Goal: Check status: Check status

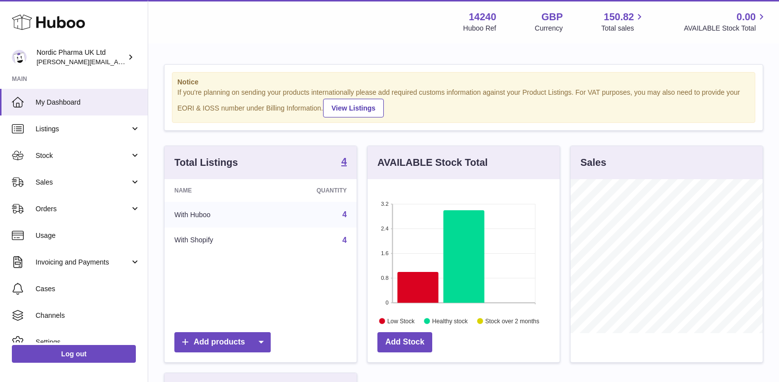
scroll to position [154, 192]
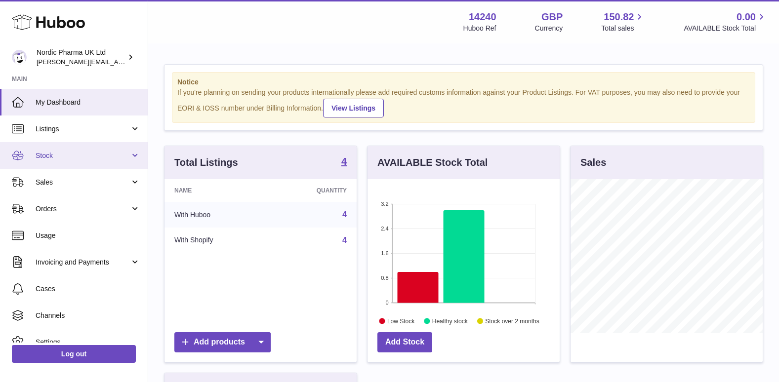
click at [55, 151] on span "Stock" at bounding box center [83, 155] width 94 height 9
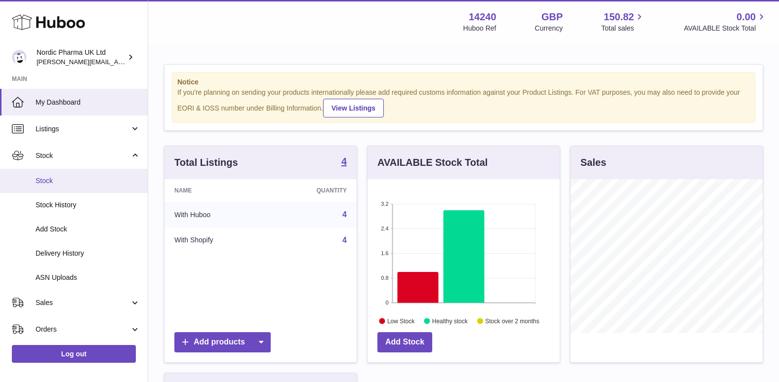
click at [49, 176] on span "Stock" at bounding box center [88, 180] width 105 height 9
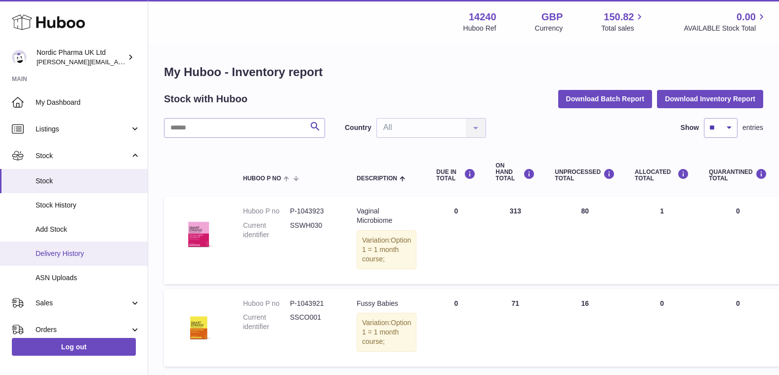
click at [57, 256] on span "Delivery History" at bounding box center [88, 253] width 105 height 9
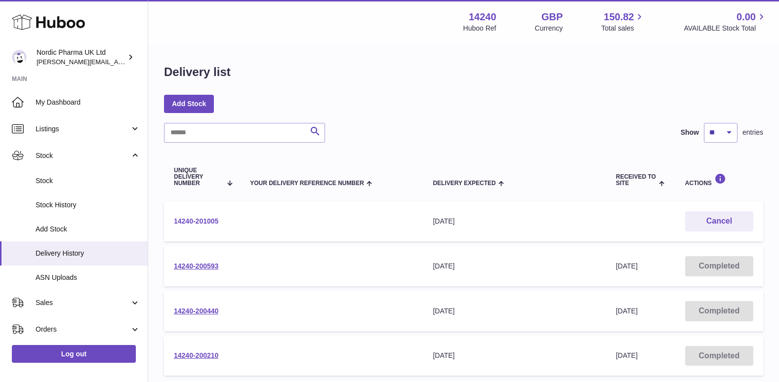
click at [188, 220] on link "14240-201005" at bounding box center [196, 221] width 44 height 8
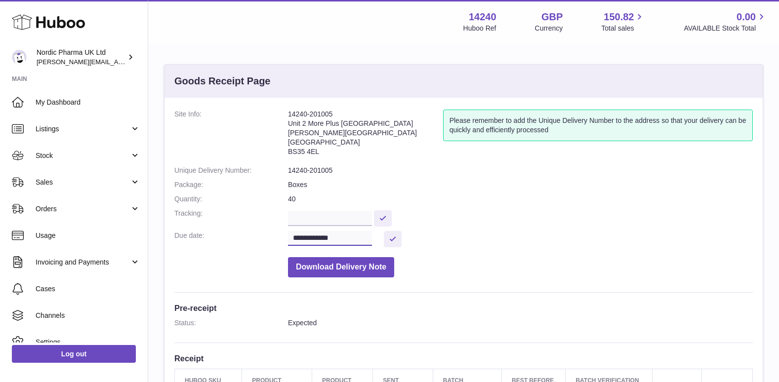
click at [348, 237] on input "**********" at bounding box center [330, 238] width 84 height 15
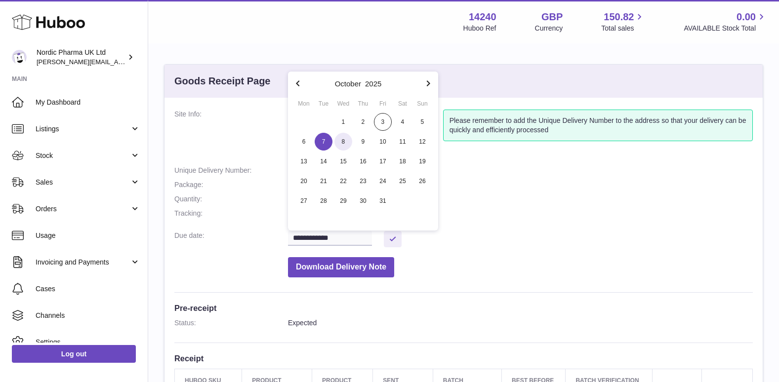
click at [341, 144] on span "8" at bounding box center [343, 142] width 18 height 18
type input "**********"
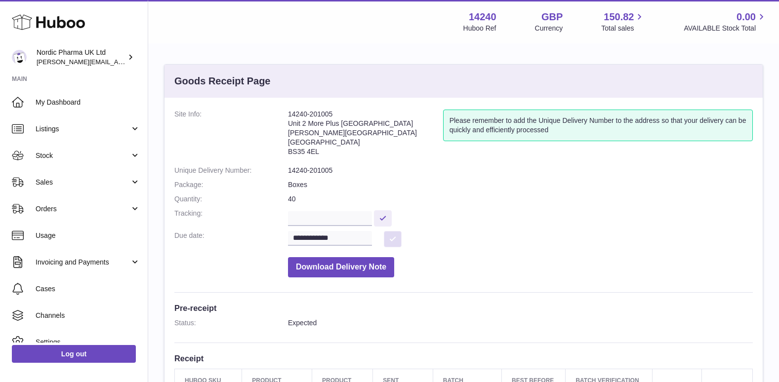
click at [394, 245] on button at bounding box center [393, 239] width 18 height 16
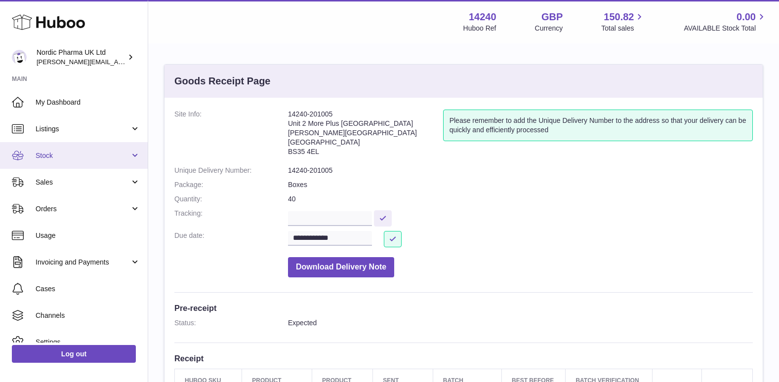
click at [48, 153] on span "Stock" at bounding box center [83, 155] width 94 height 9
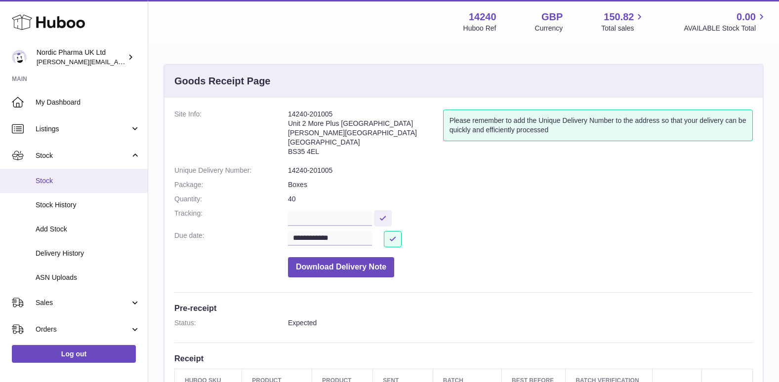
click at [50, 185] on span "Stock" at bounding box center [88, 180] width 105 height 9
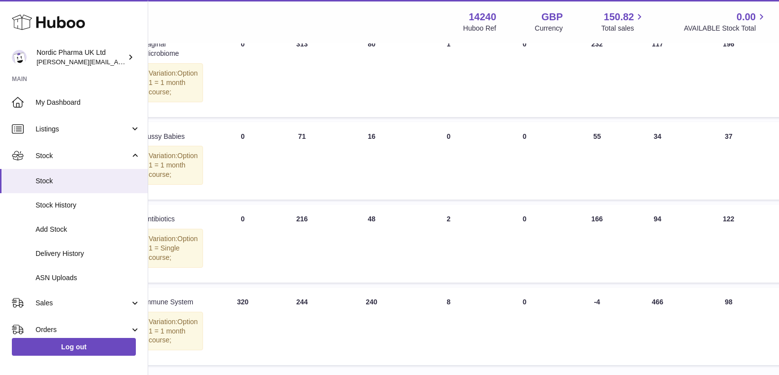
scroll to position [197, 213]
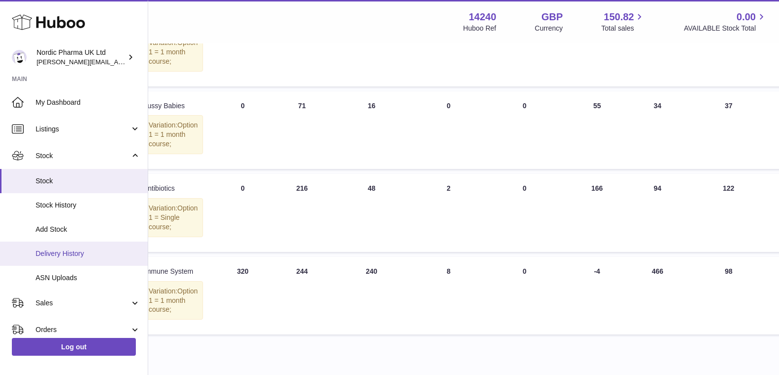
click at [61, 248] on link "Delivery History" at bounding box center [74, 253] width 148 height 24
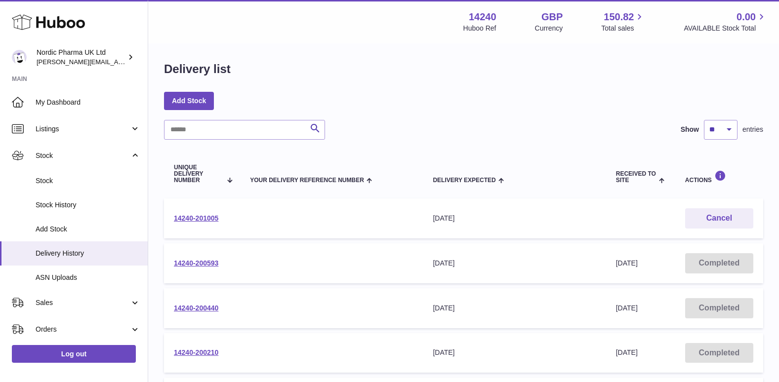
scroll to position [49, 0]
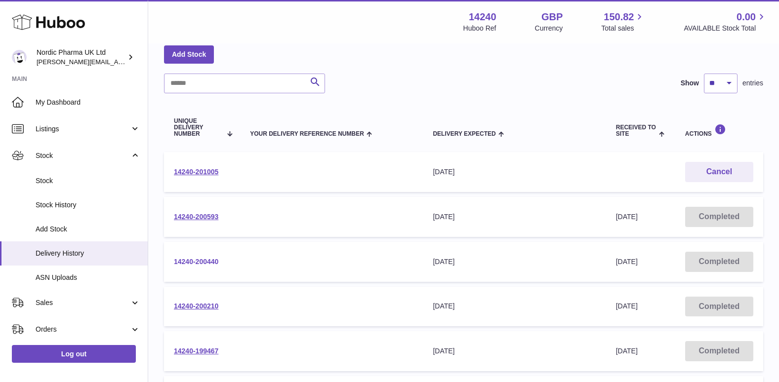
click at [203, 262] on link "14240-200440" at bounding box center [196, 262] width 44 height 8
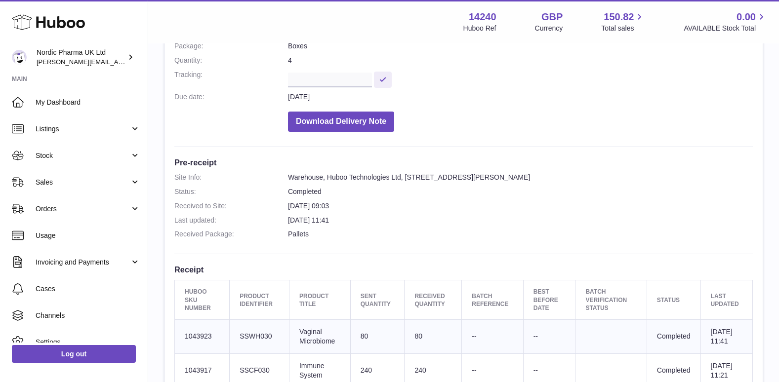
scroll to position [296, 0]
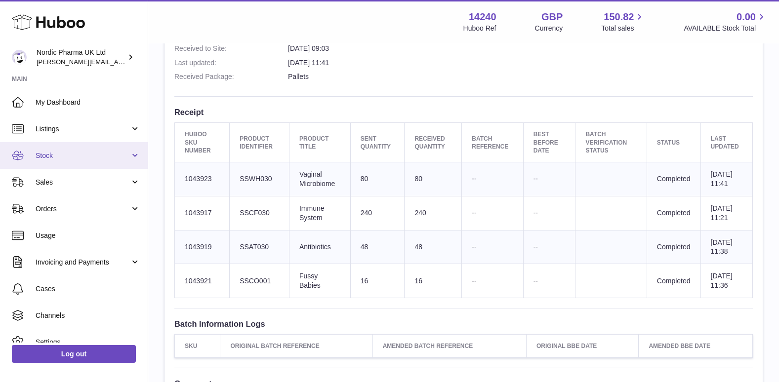
click at [56, 153] on span "Stock" at bounding box center [83, 155] width 94 height 9
